Goal: Information Seeking & Learning: Learn about a topic

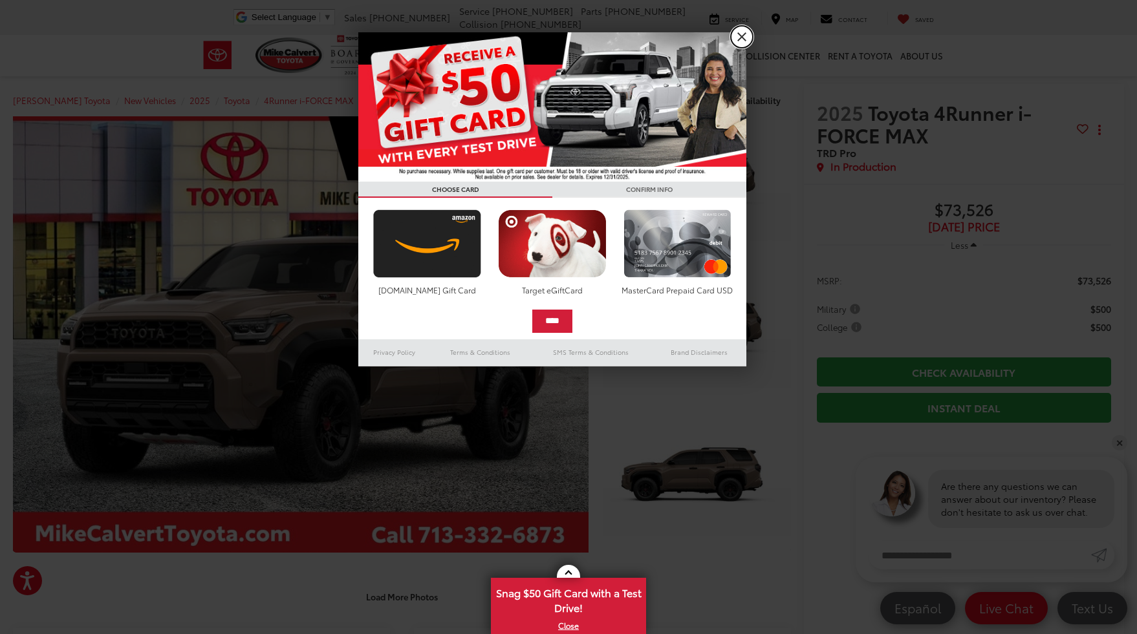
click at [741, 38] on link "X" at bounding box center [742, 37] width 22 height 22
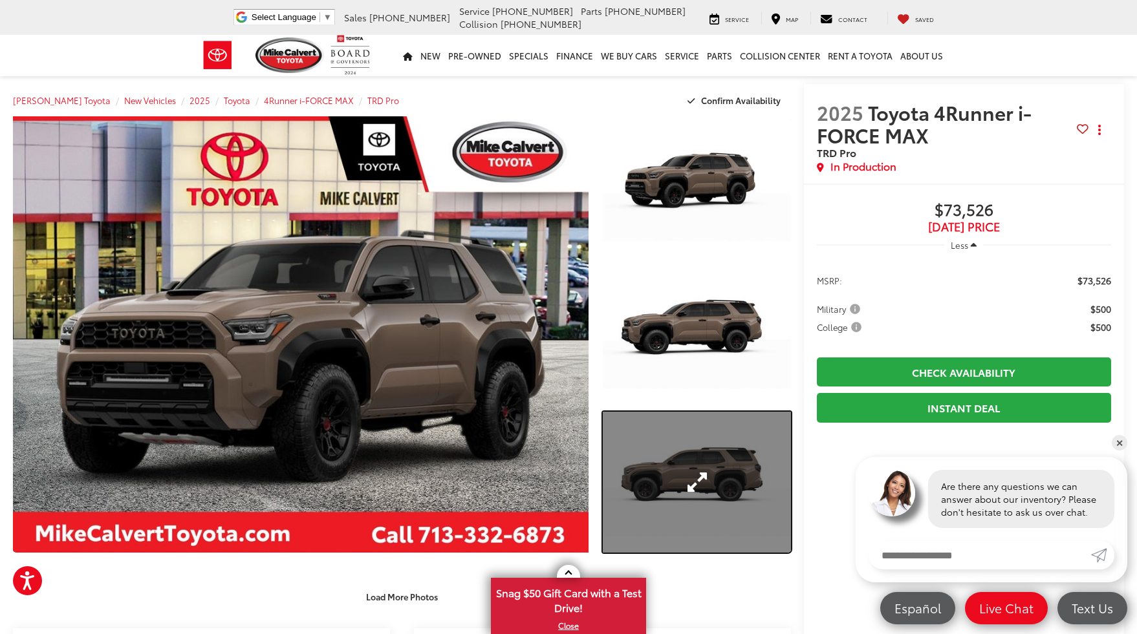
click at [699, 455] on link "Expand Photo 3" at bounding box center [697, 482] width 188 height 141
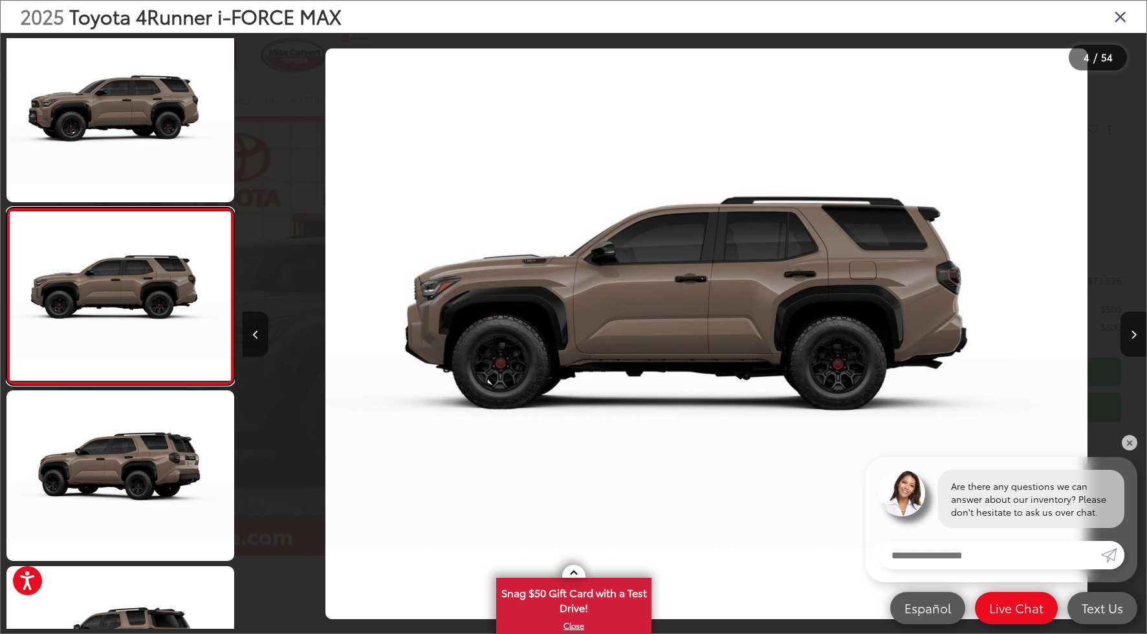
scroll to position [0, 2710]
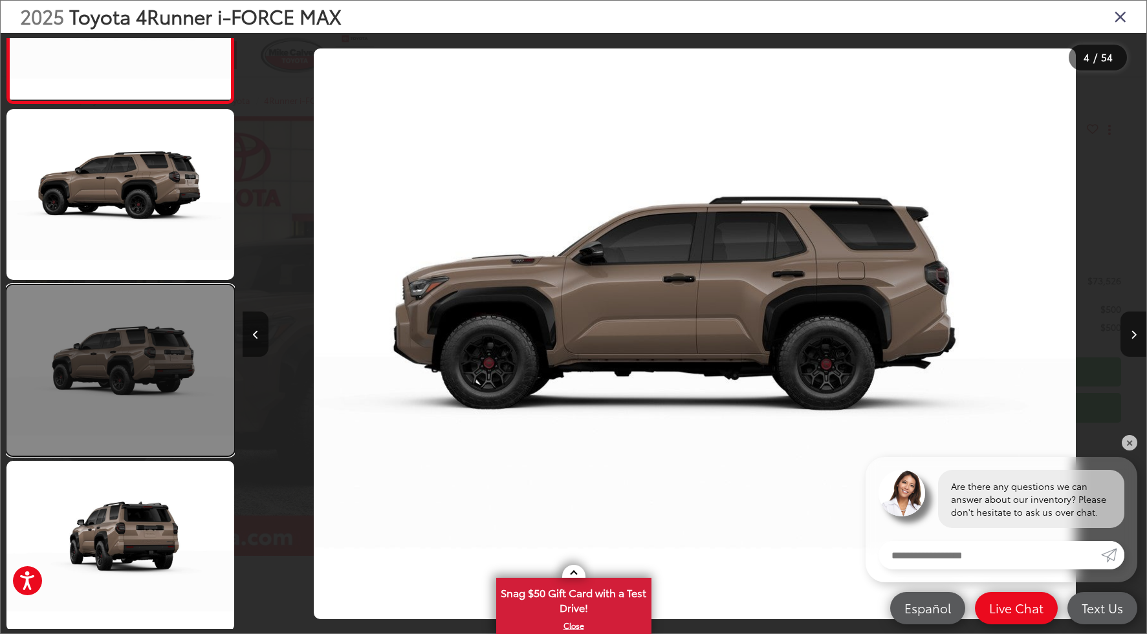
click at [159, 378] on link at bounding box center [120, 370] width 228 height 171
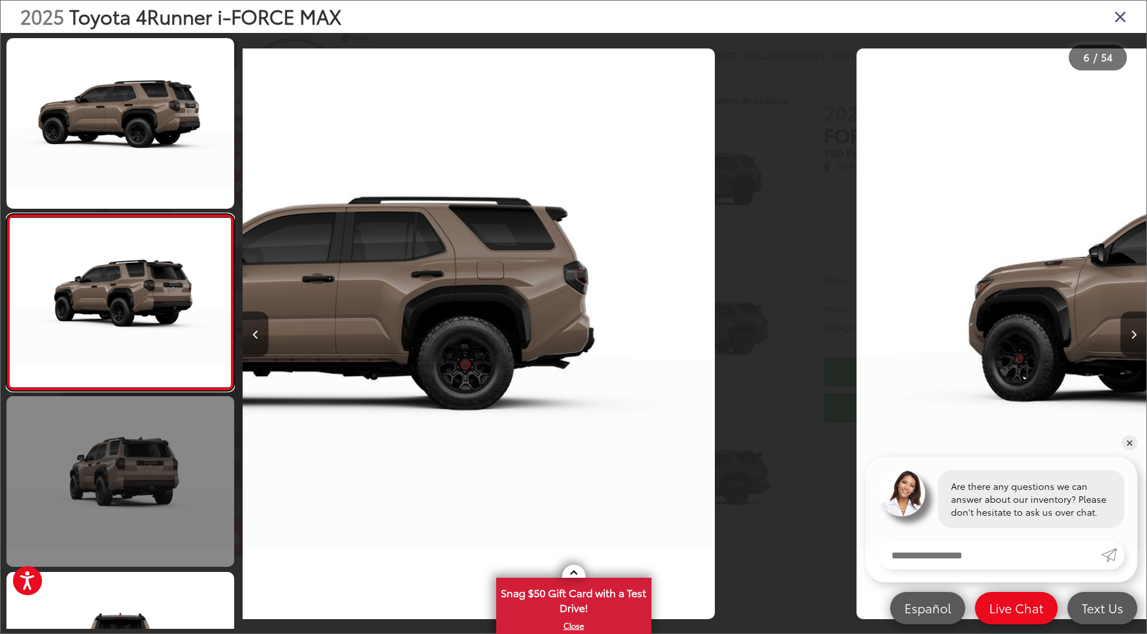
scroll to position [711, 0]
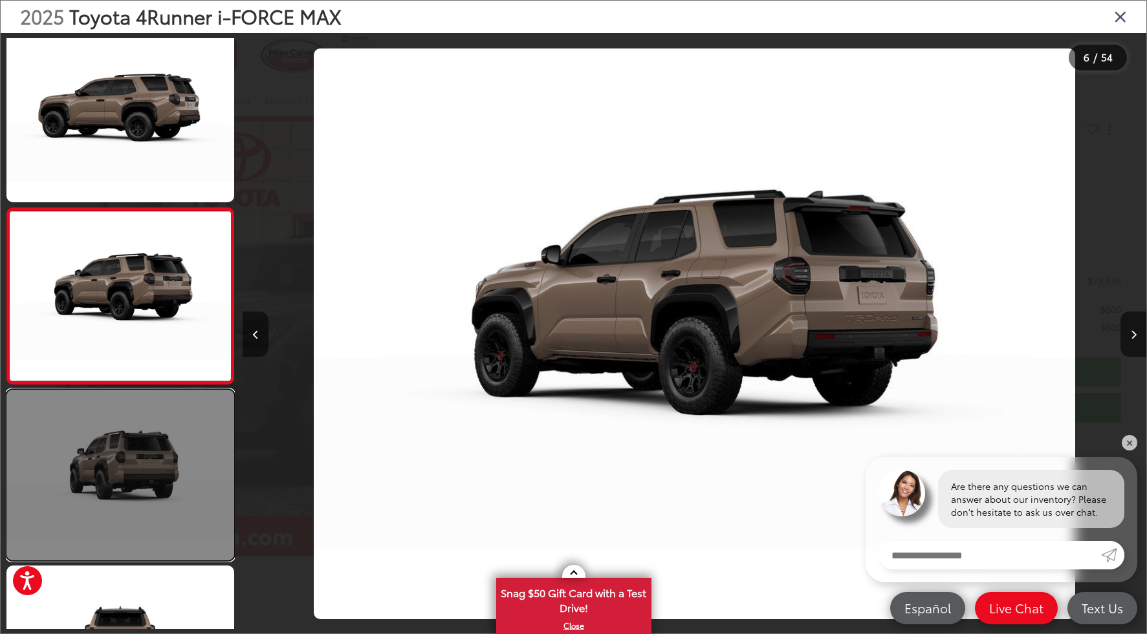
click at [161, 490] on link at bounding box center [120, 475] width 228 height 171
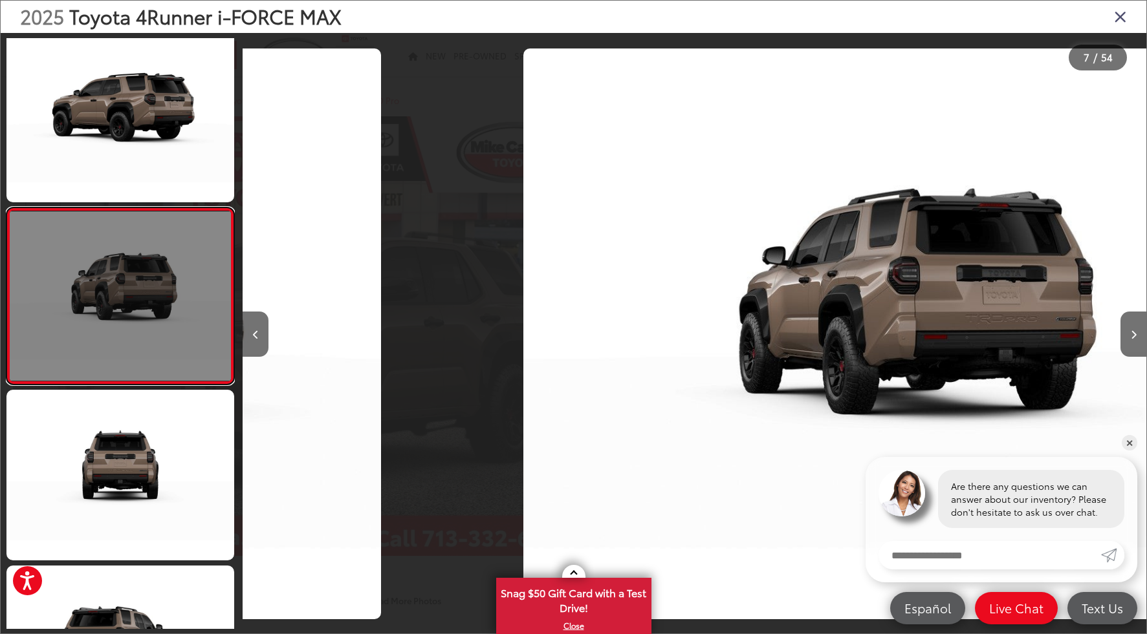
scroll to position [0, 5421]
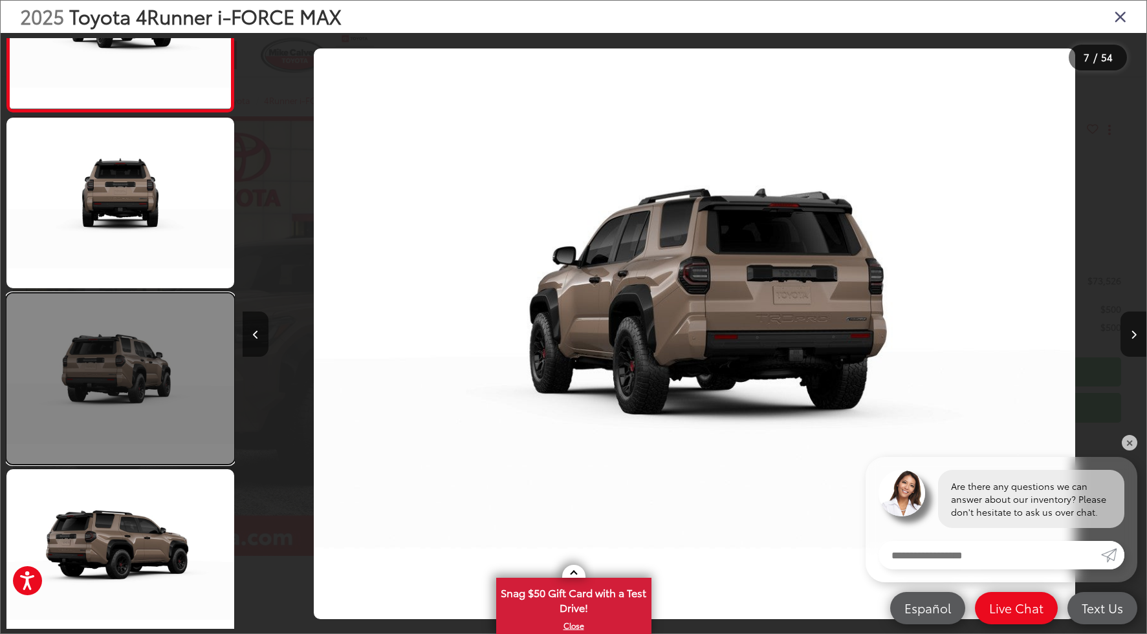
click at [153, 382] on link at bounding box center [120, 379] width 228 height 171
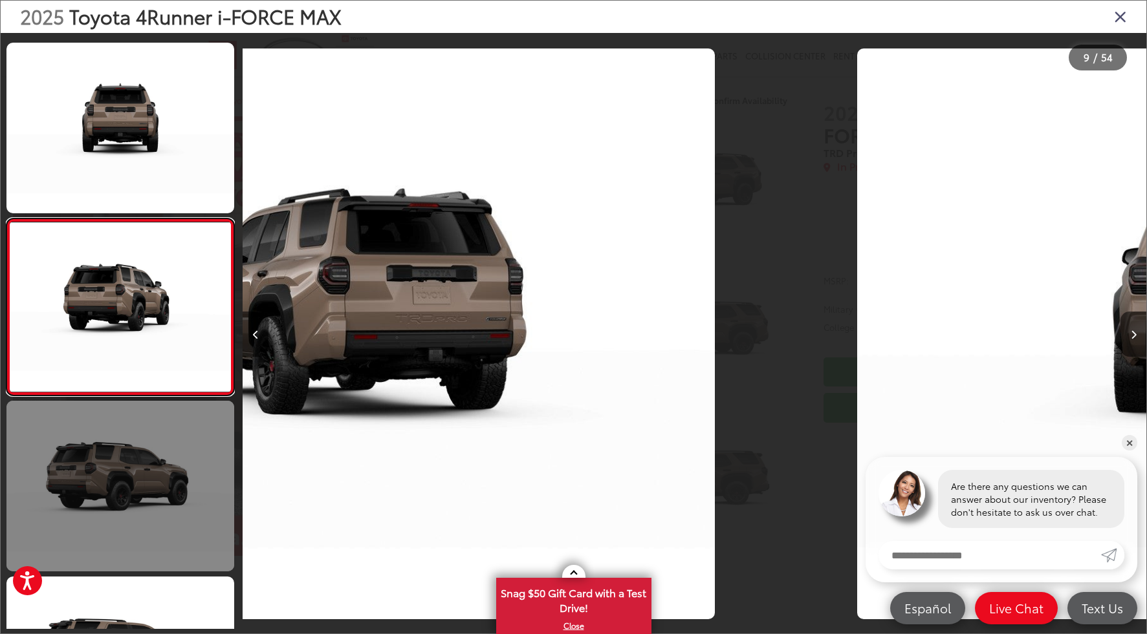
scroll to position [1239, 0]
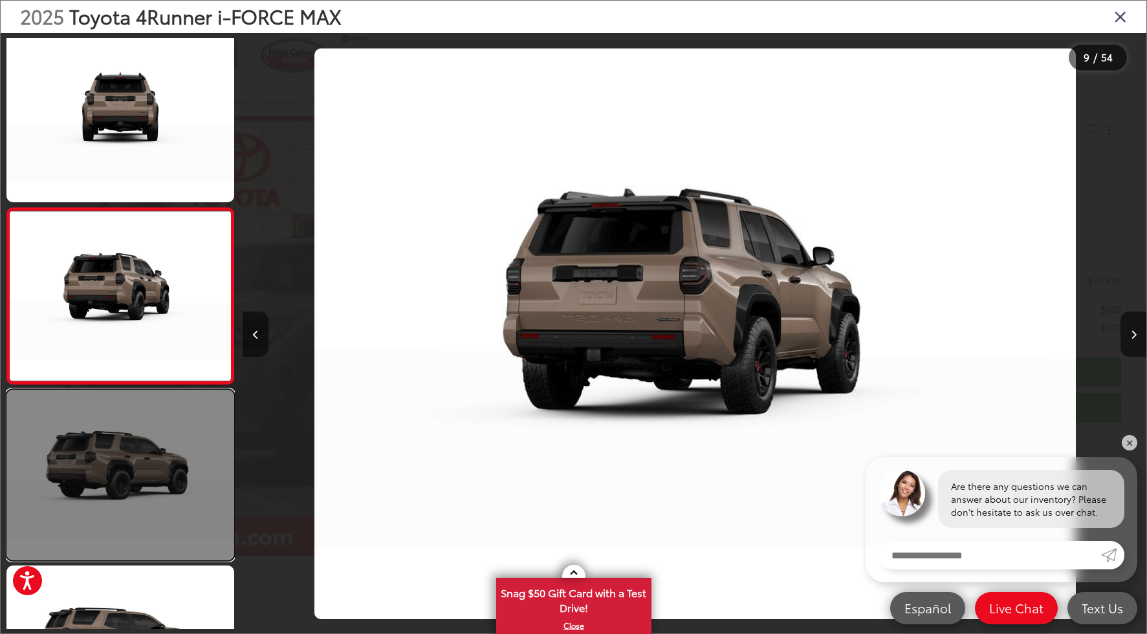
click at [142, 453] on link at bounding box center [120, 475] width 228 height 171
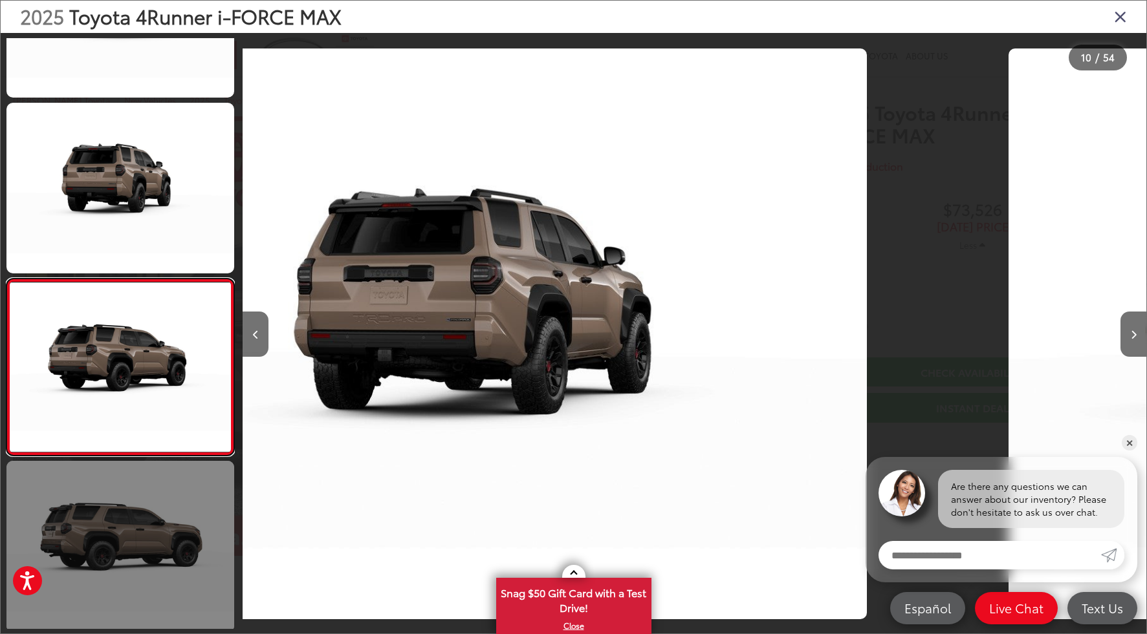
scroll to position [0, 0]
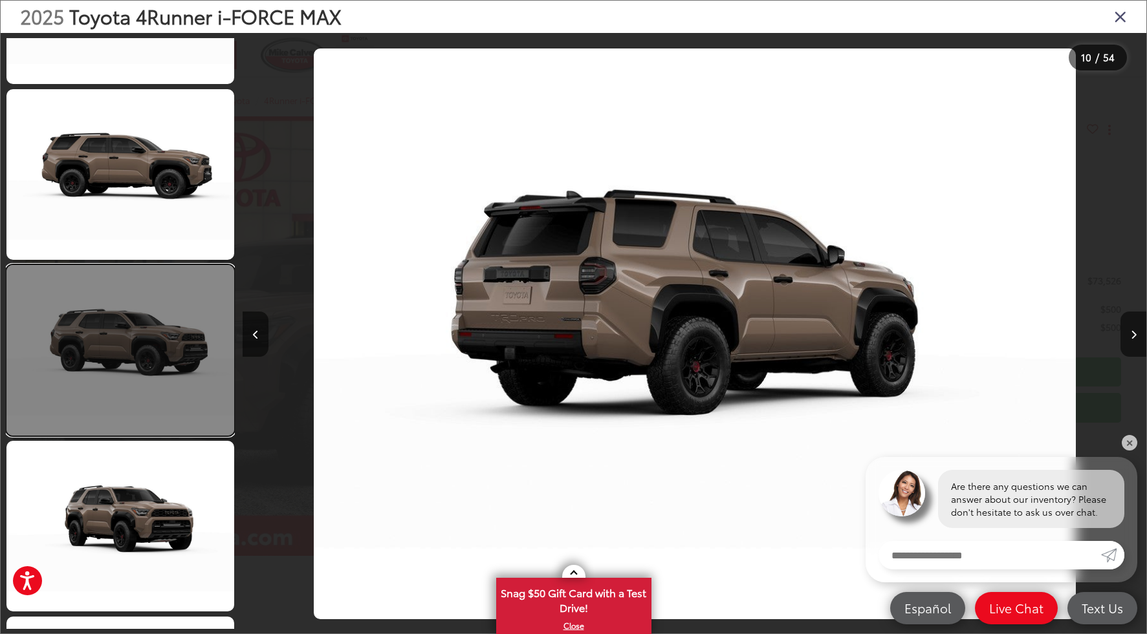
click at [110, 350] on link at bounding box center [120, 350] width 228 height 171
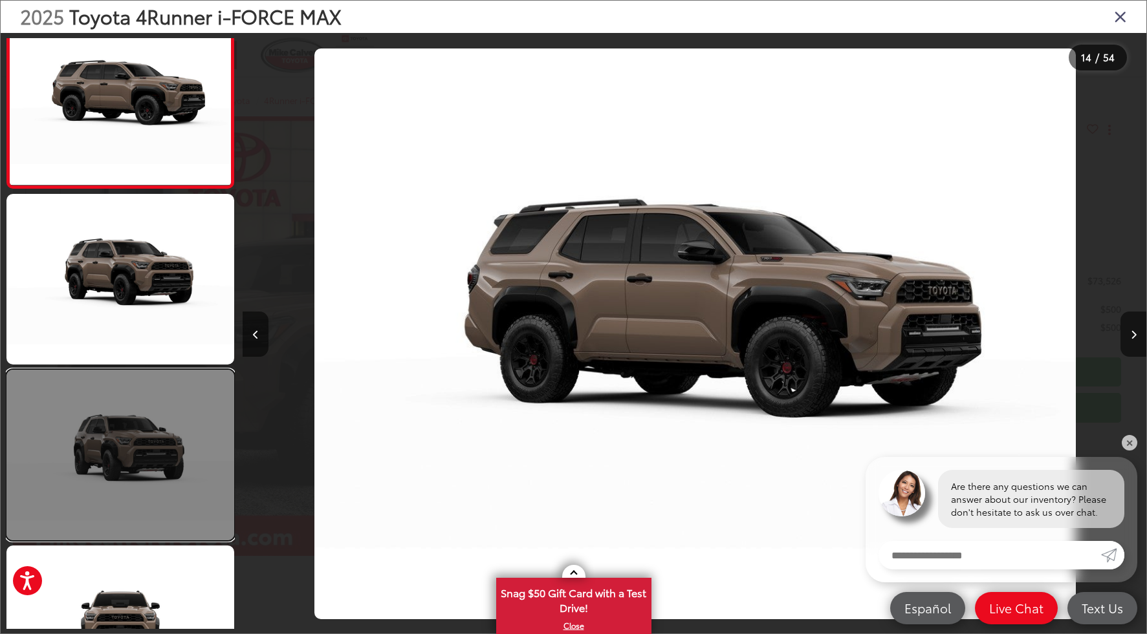
click at [110, 456] on link at bounding box center [120, 455] width 228 height 171
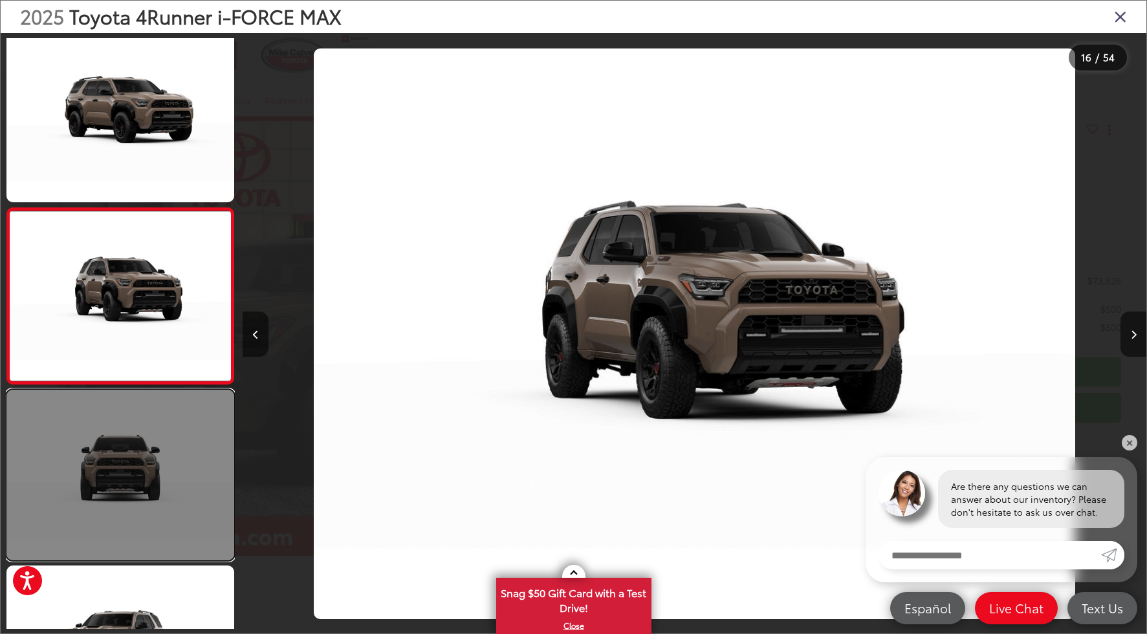
click at [109, 457] on link at bounding box center [120, 475] width 228 height 171
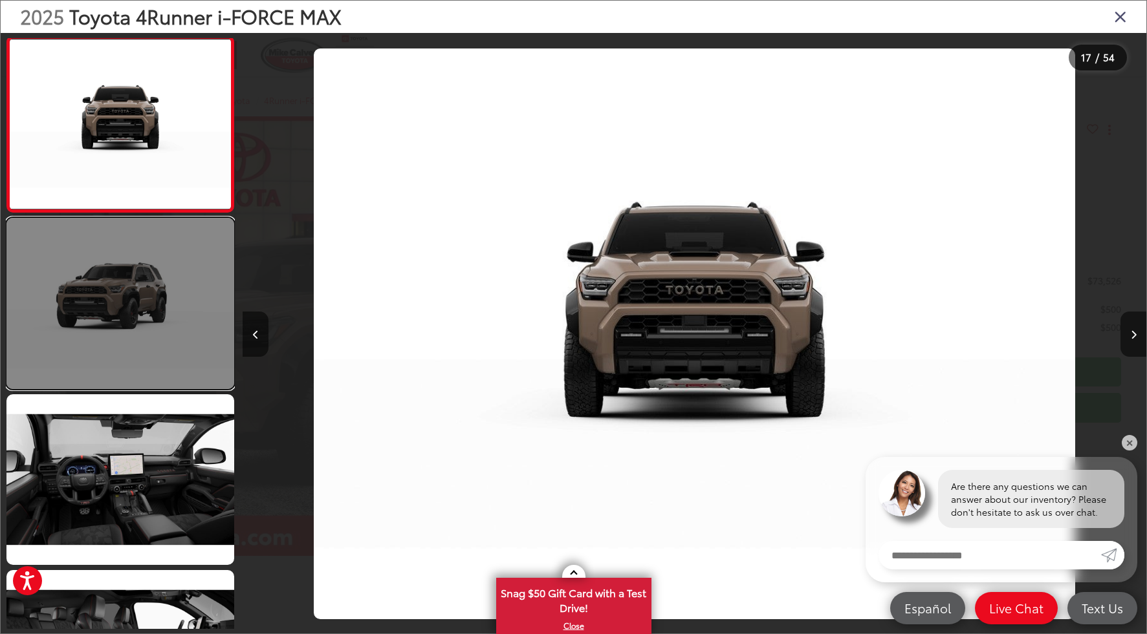
click at [110, 305] on link at bounding box center [120, 303] width 228 height 171
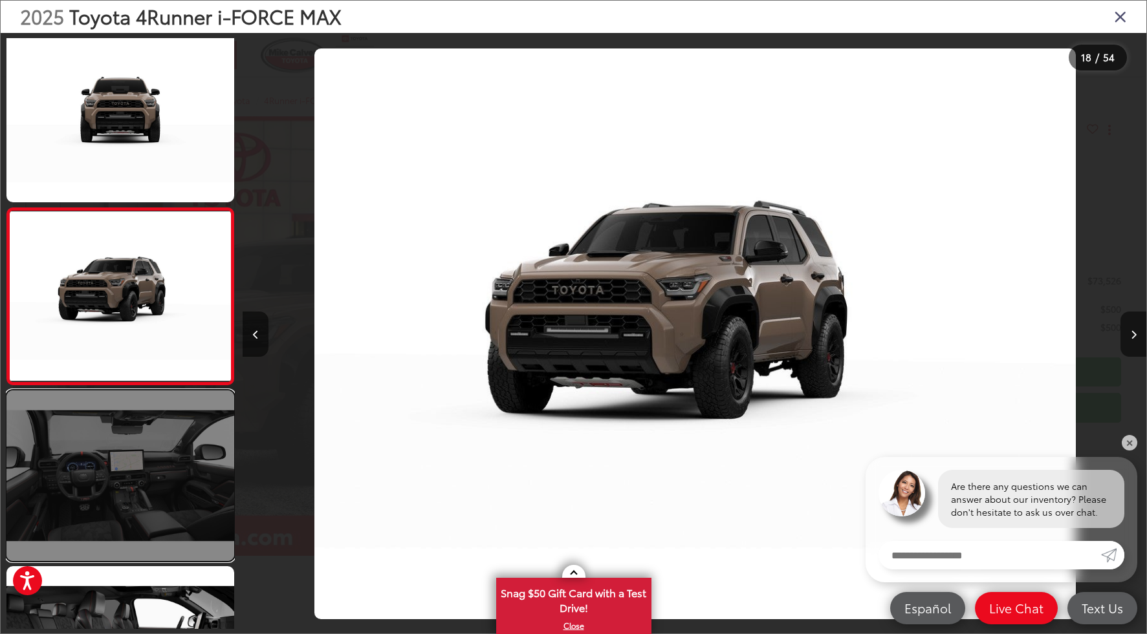
click at [131, 415] on link at bounding box center [120, 476] width 228 height 171
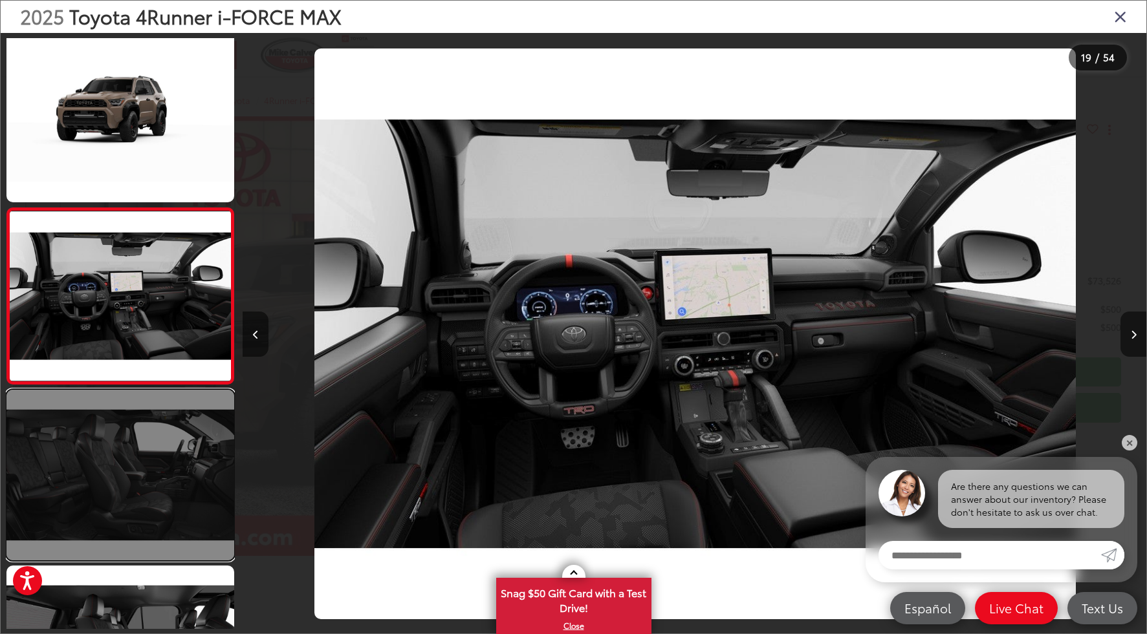
click at [131, 418] on link at bounding box center [120, 475] width 228 height 171
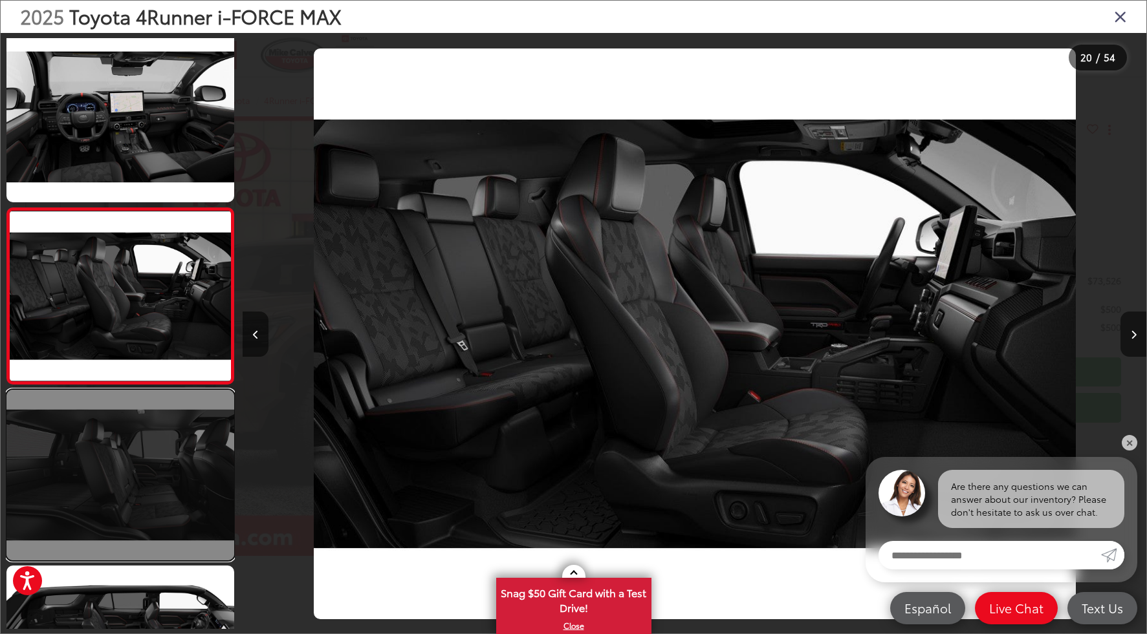
click at [131, 418] on link at bounding box center [120, 475] width 228 height 171
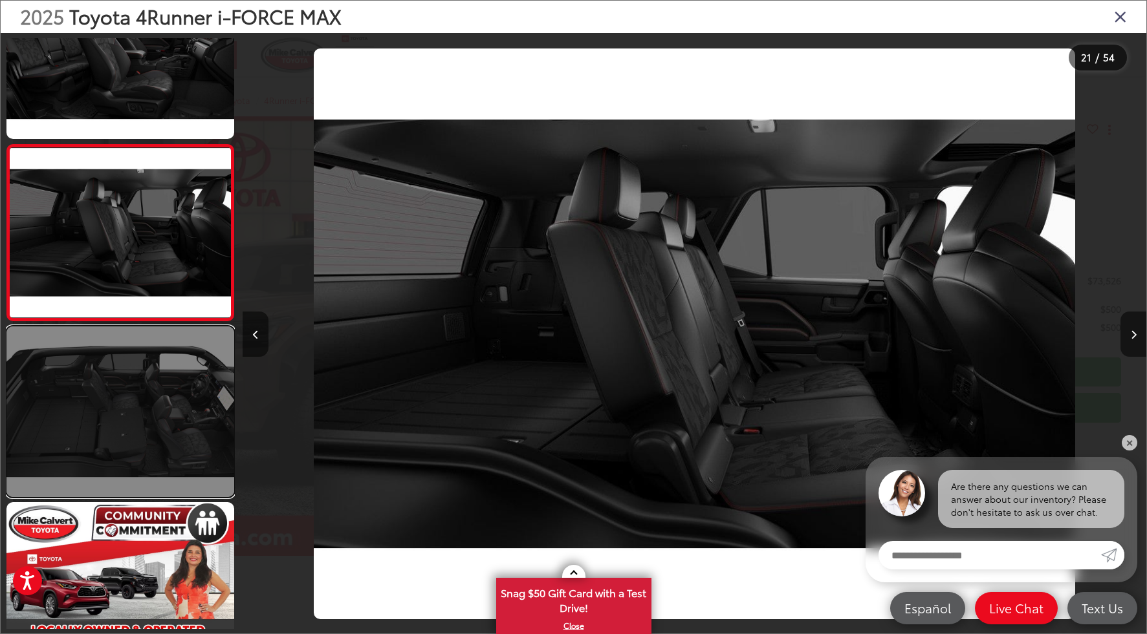
click at [114, 382] on link at bounding box center [120, 412] width 228 height 171
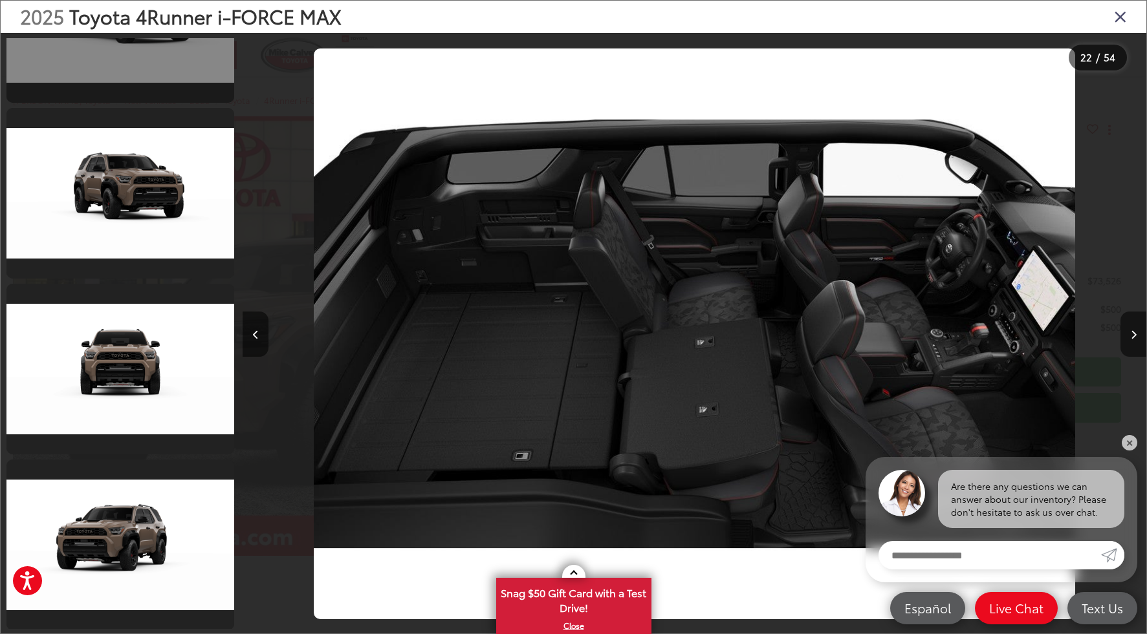
scroll to position [8237, 0]
